Goal: Information Seeking & Learning: Stay updated

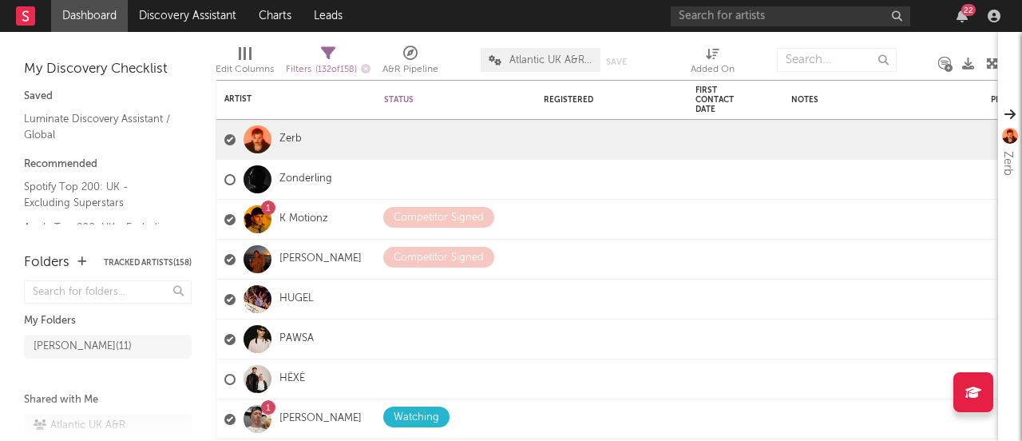
click at [956, 18] on div "22" at bounding box center [962, 16] width 24 height 13
click at [961, 17] on icon "button" at bounding box center [961, 16] width 11 height 13
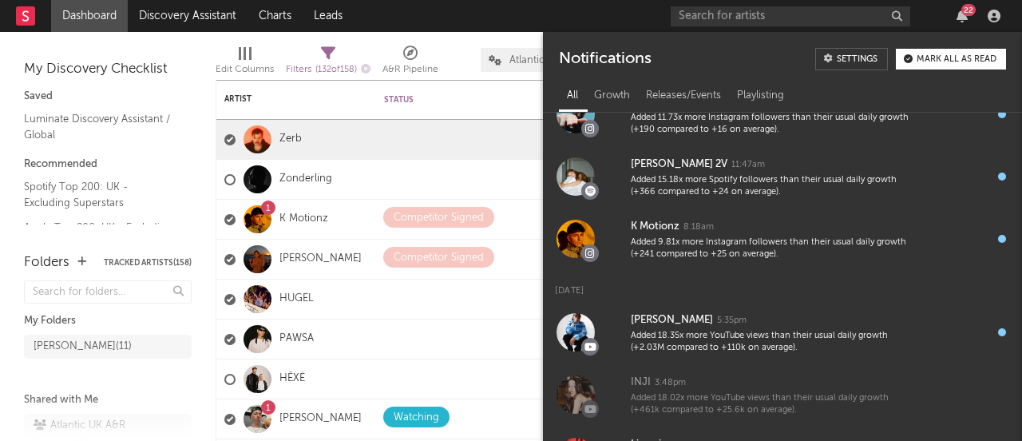
scroll to position [891, 0]
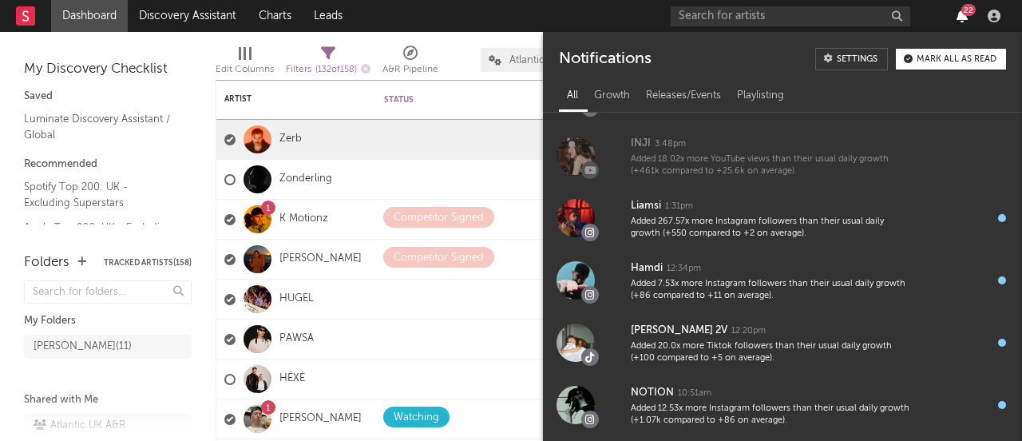
click at [964, 18] on icon "button" at bounding box center [961, 16] width 11 height 13
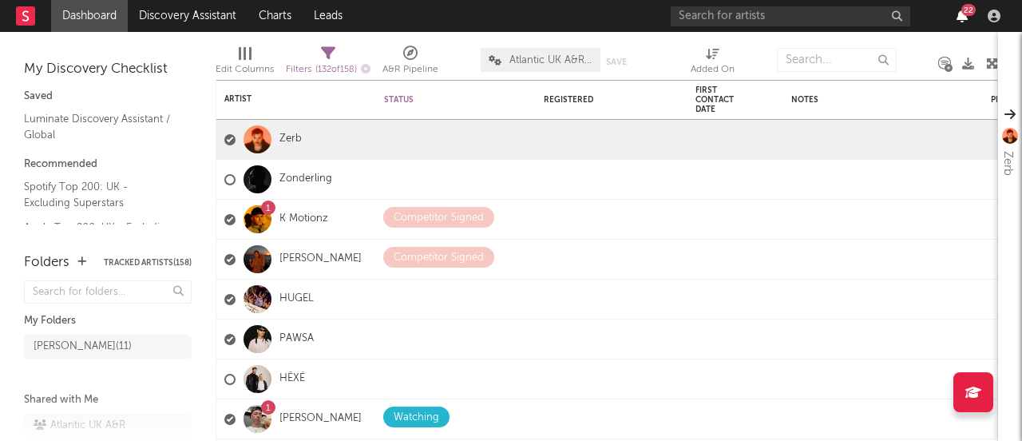
click at [967, 18] on icon "button" at bounding box center [961, 16] width 11 height 13
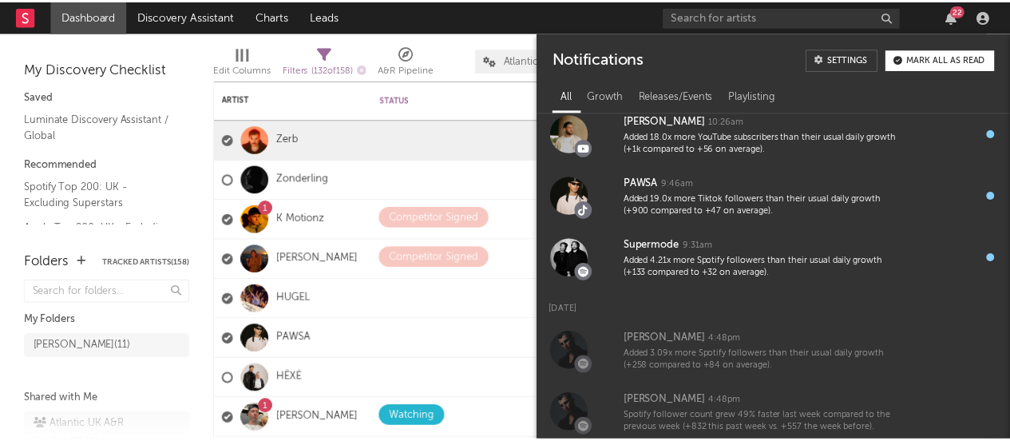
scroll to position [1139, 0]
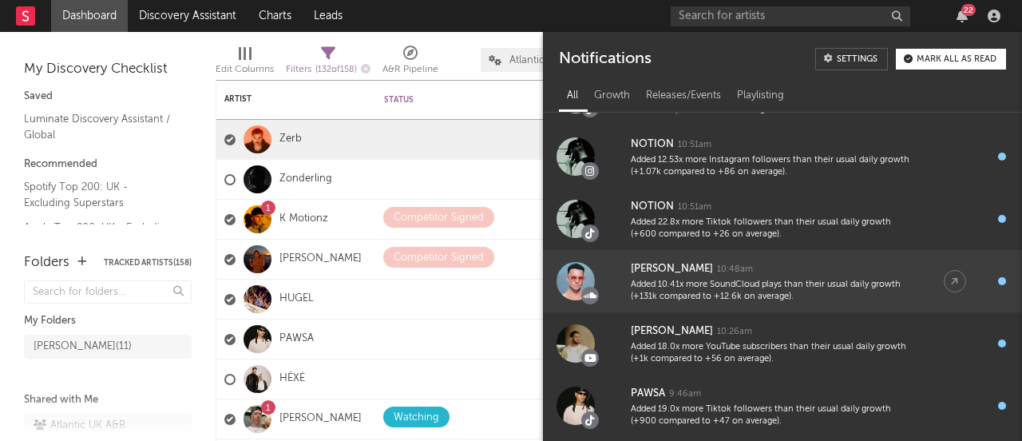
click at [737, 268] on div "Joel Corry 10:48am" at bounding box center [771, 268] width 281 height 19
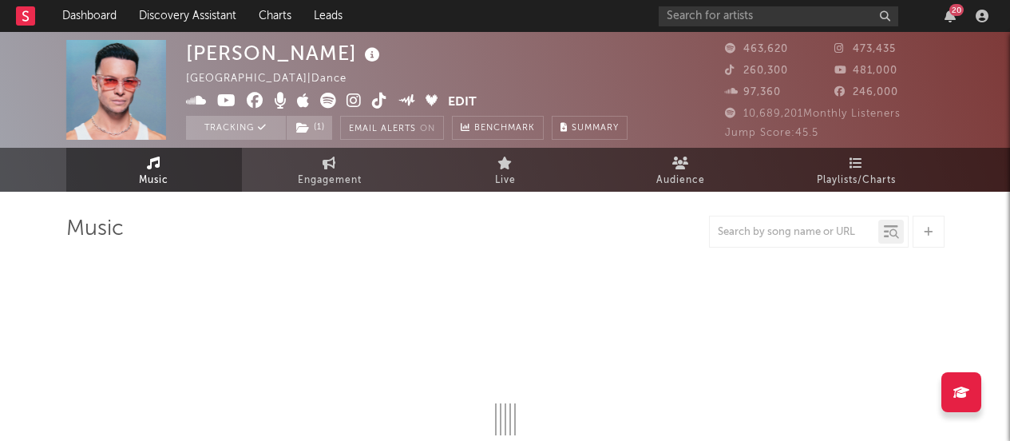
select select "6m"
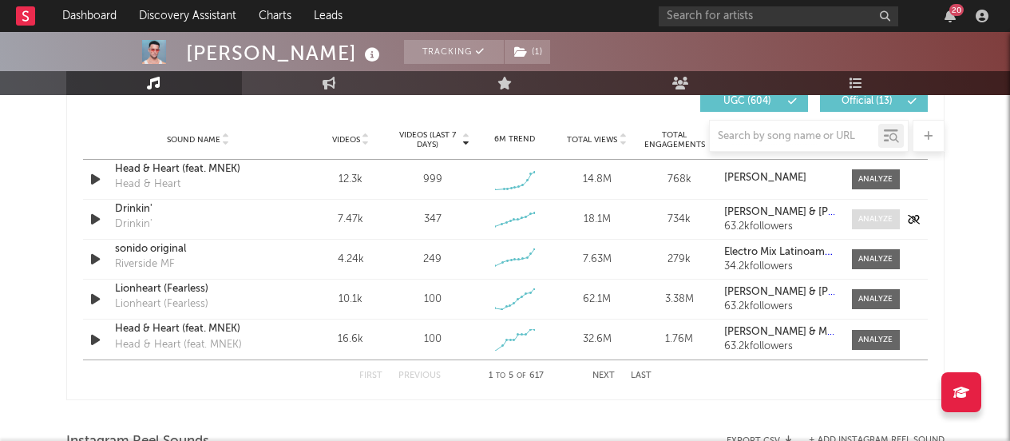
scroll to position [1143, 0]
click at [608, 372] on button "Next" at bounding box center [603, 374] width 22 height 9
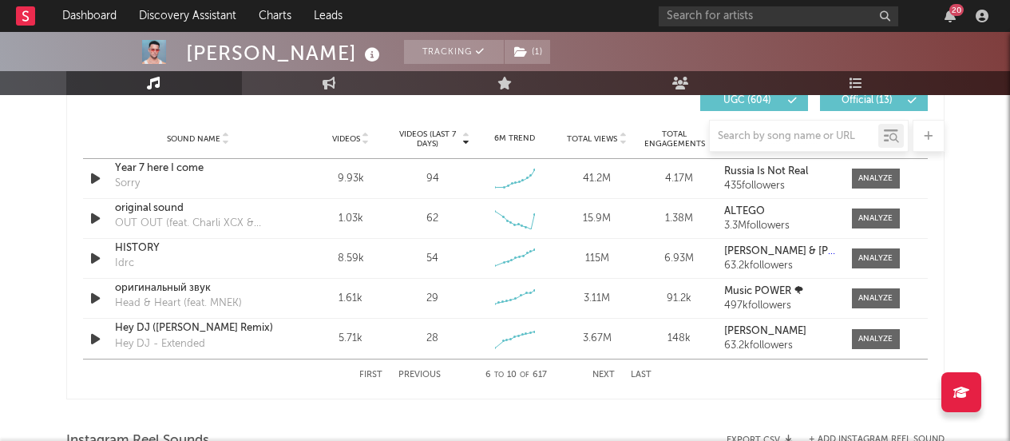
click at [608, 372] on button "Next" at bounding box center [603, 374] width 22 height 9
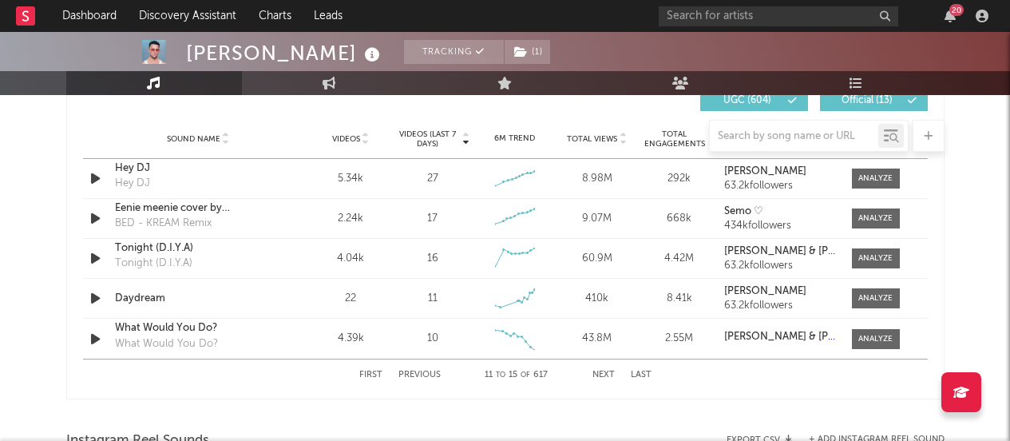
click at [608, 371] on button "Next" at bounding box center [603, 374] width 22 height 9
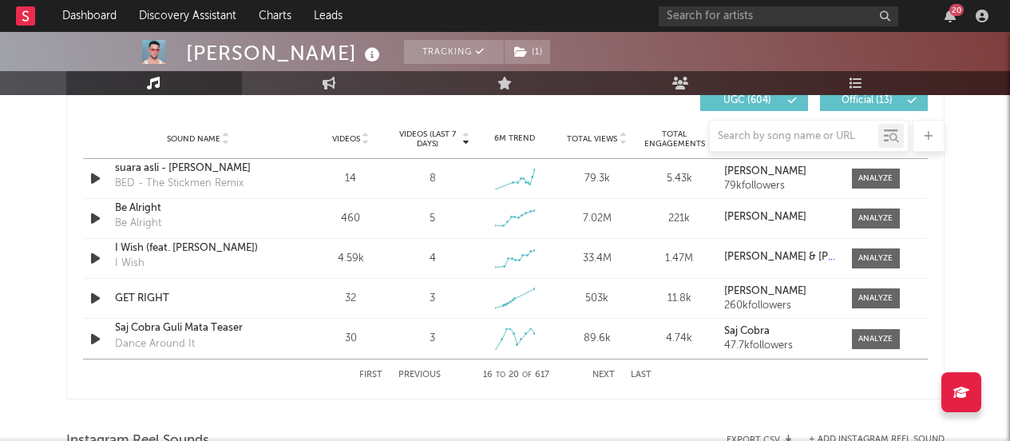
click at [411, 370] on button "Previous" at bounding box center [419, 374] width 42 height 9
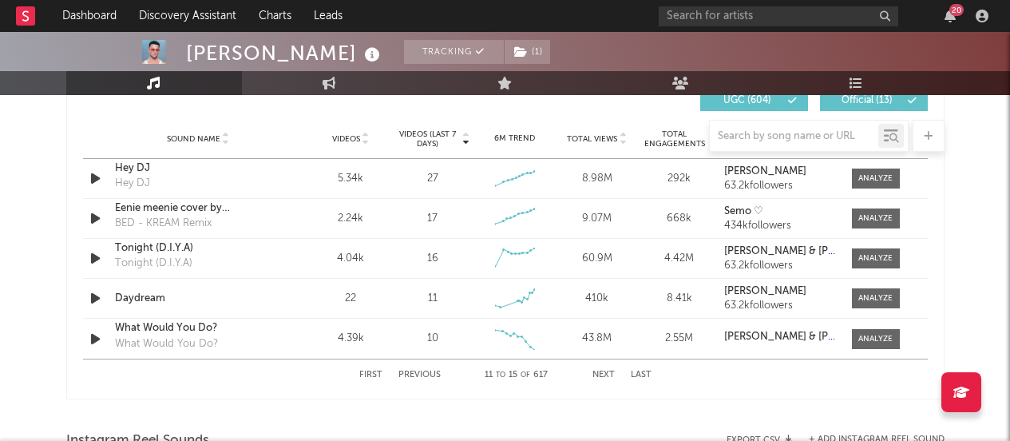
click at [606, 375] on button "Next" at bounding box center [603, 374] width 22 height 9
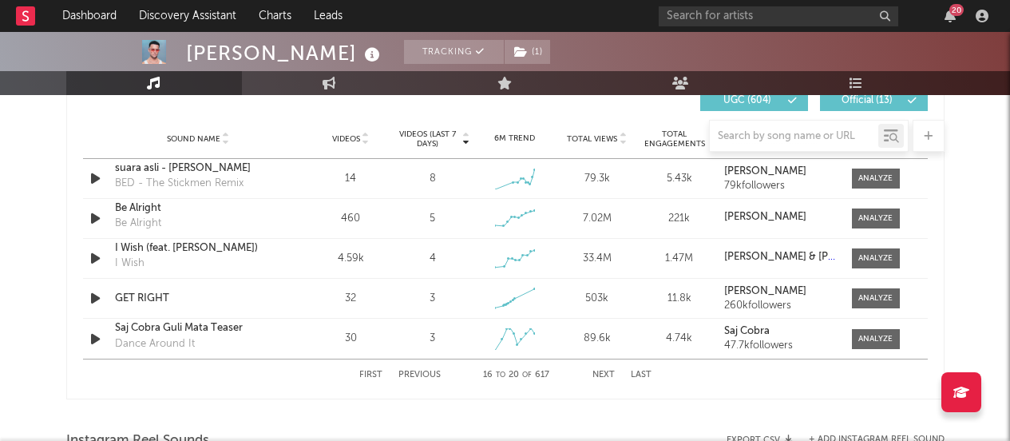
click at [414, 374] on button "Previous" at bounding box center [419, 374] width 42 height 9
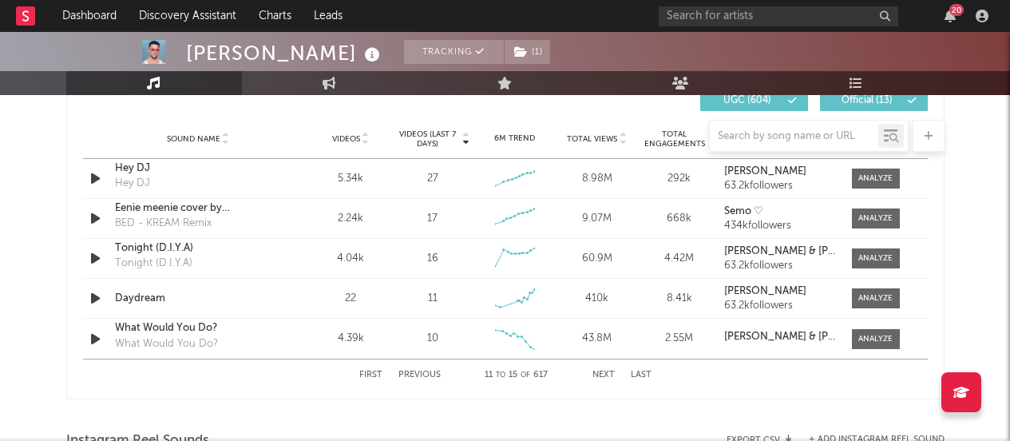
click at [414, 374] on button "Previous" at bounding box center [419, 374] width 42 height 9
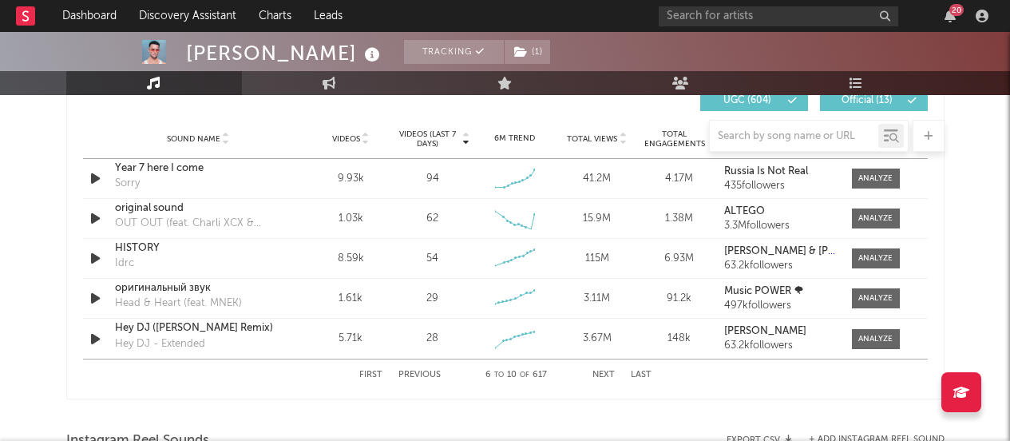
click at [605, 373] on button "Next" at bounding box center [603, 374] width 22 height 9
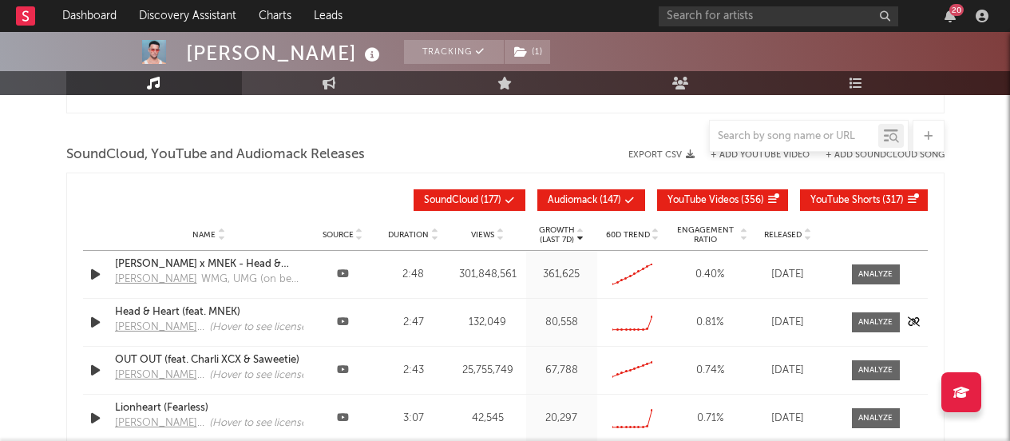
scroll to position [1791, 0]
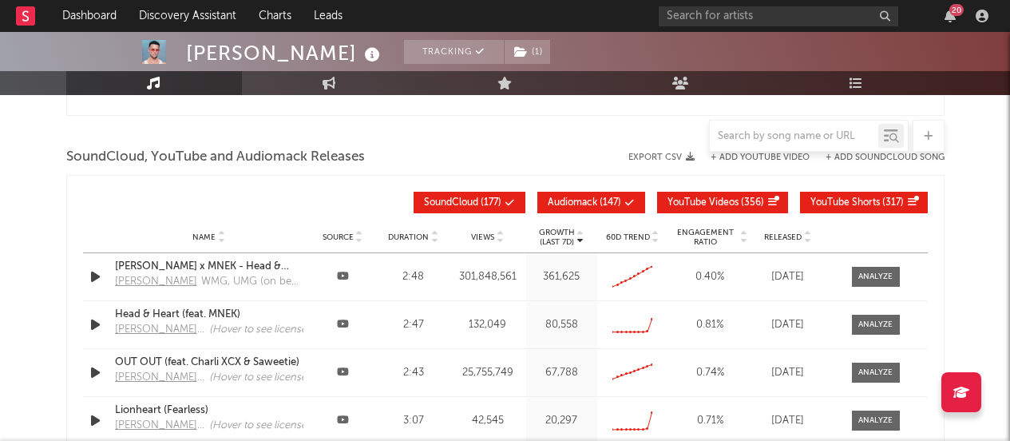
click at [604, 204] on span "Audiomack ( 147 )" at bounding box center [584, 203] width 73 height 10
click at [706, 208] on button "YouTube Videos ( 356 )" at bounding box center [722, 203] width 131 height 22
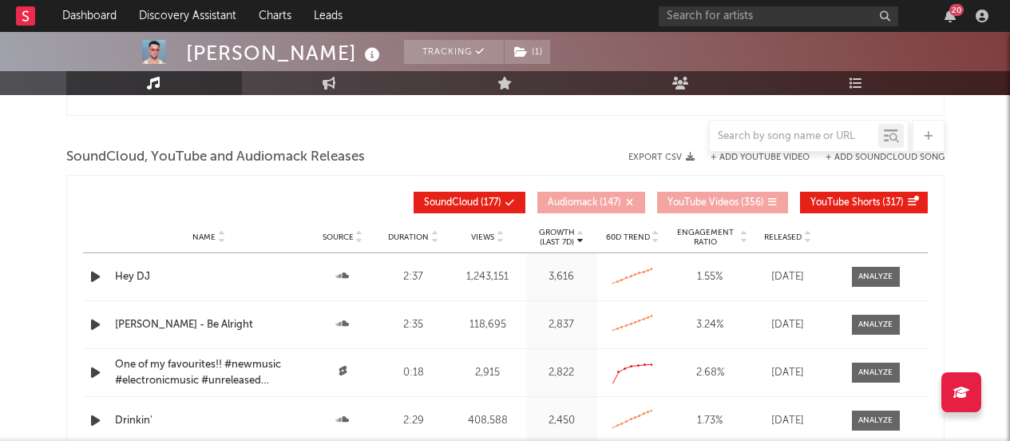
click at [845, 202] on span "YouTube Shorts" at bounding box center [844, 203] width 69 height 10
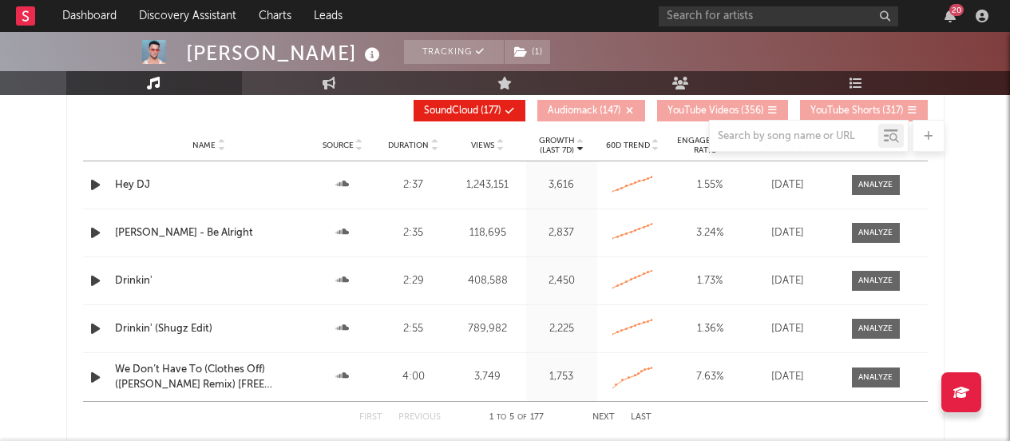
scroll to position [1893, 0]
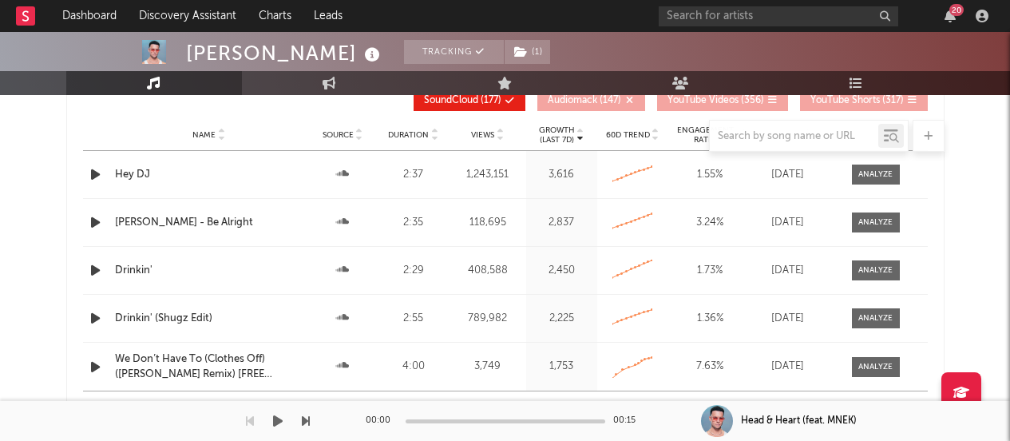
click at [607, 407] on div "00:00 00:15" at bounding box center [505, 421] width 279 height 40
click at [603, 402] on div "00:00 00:15" at bounding box center [505, 421] width 279 height 40
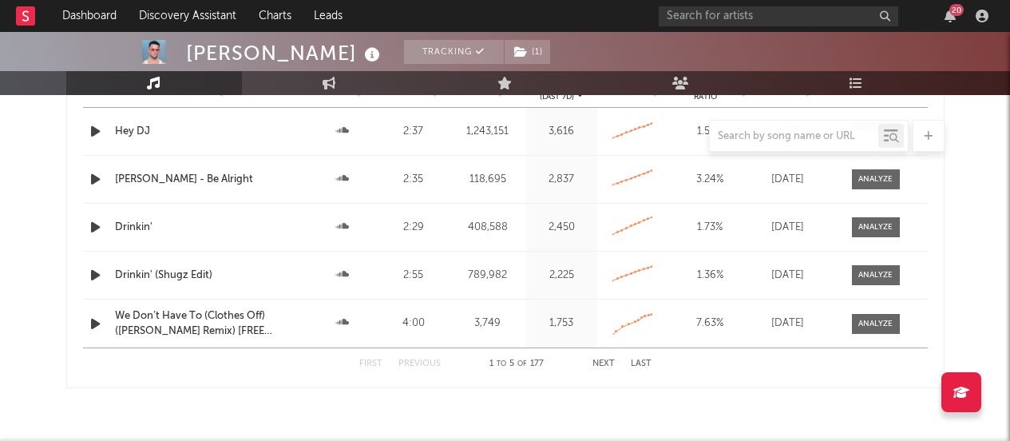
scroll to position [1948, 0]
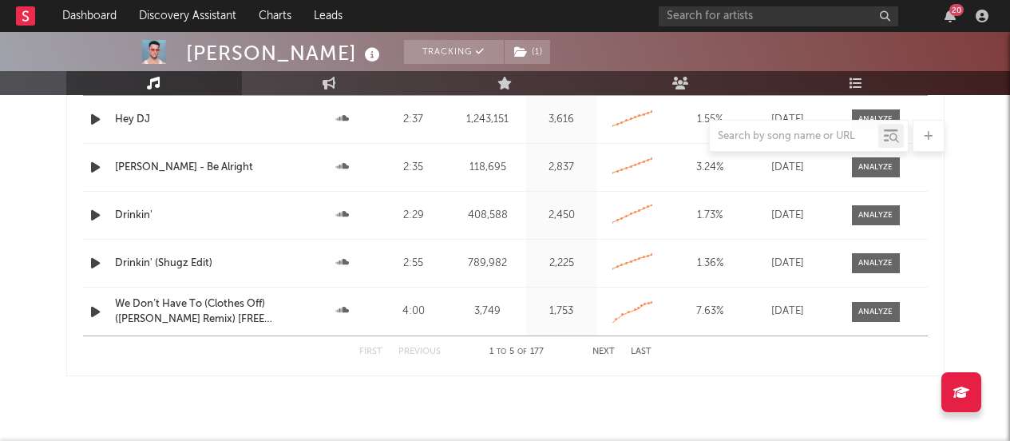
click at [604, 352] on button "Next" at bounding box center [603, 351] width 22 height 9
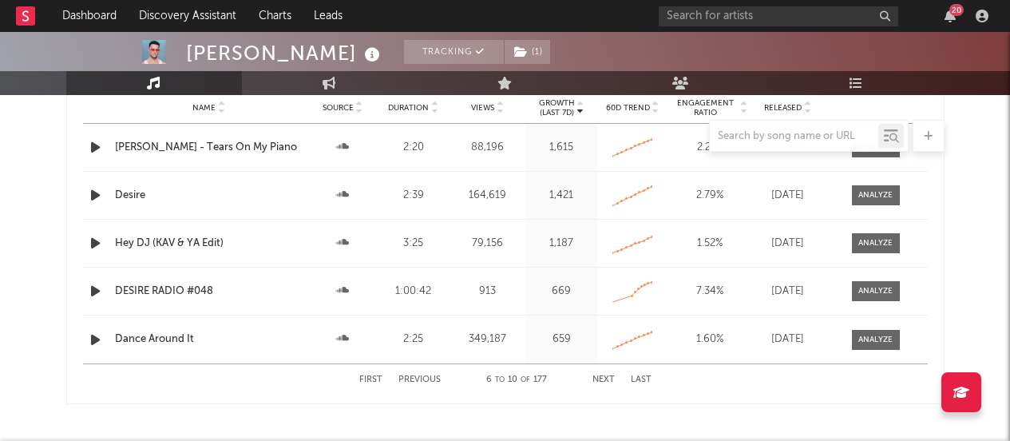
scroll to position [1921, 0]
click at [604, 375] on button "Next" at bounding box center [603, 378] width 22 height 9
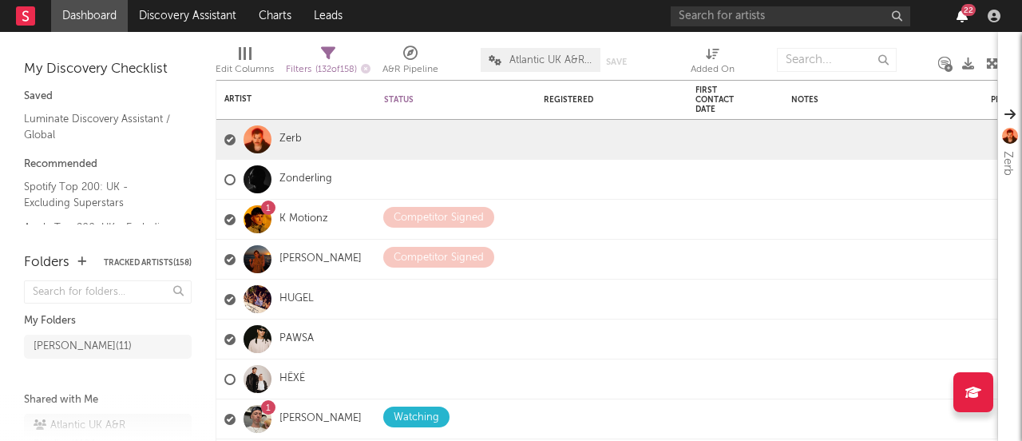
click at [964, 15] on icon "button" at bounding box center [961, 16] width 11 height 13
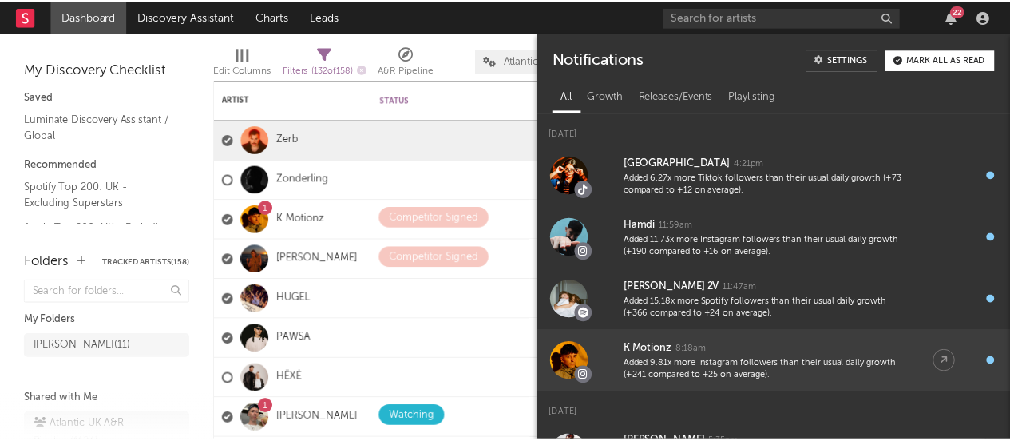
scroll to position [520, 0]
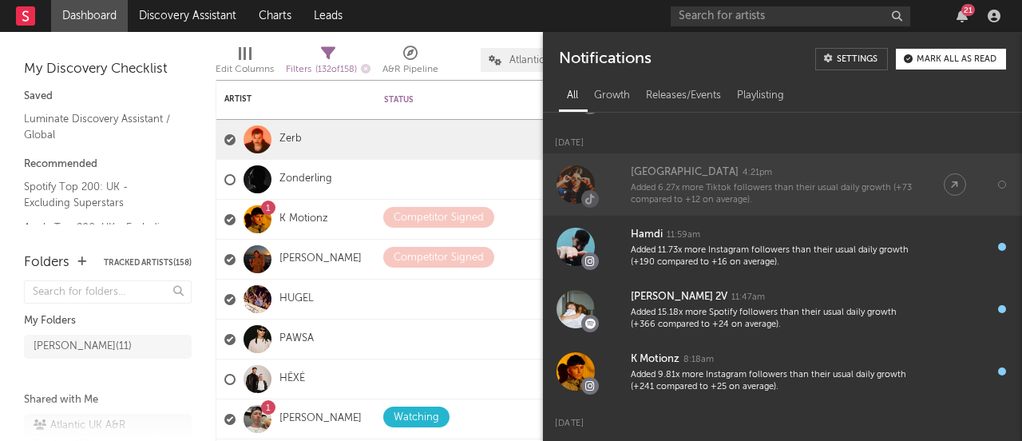
click at [738, 190] on div "Added 6.27x more Tiktok followers than their usual daily growth (+73 compared t…" at bounding box center [771, 194] width 281 height 25
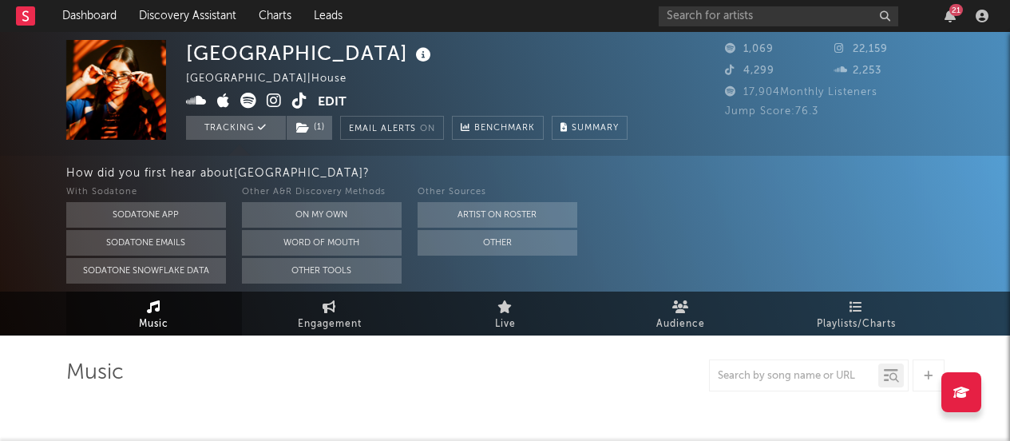
click at [293, 102] on icon at bounding box center [299, 101] width 15 height 16
select select "1w"
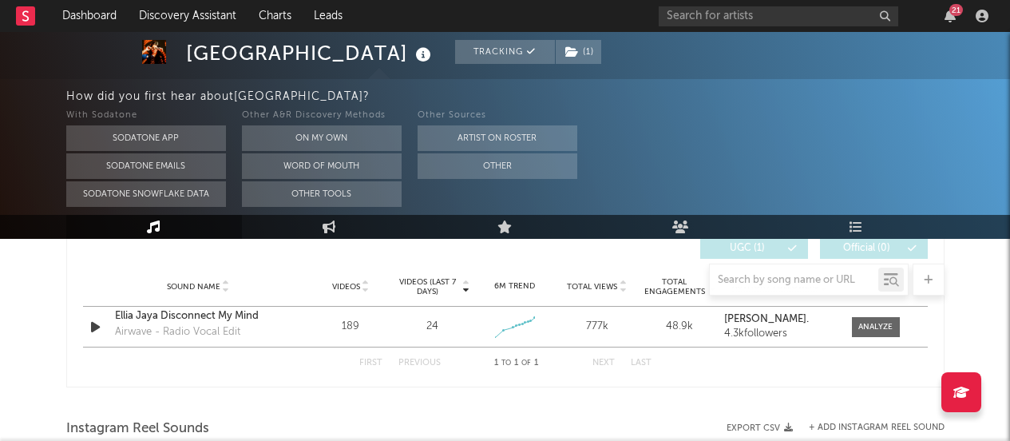
scroll to position [1409, 0]
